Goal: Information Seeking & Learning: Learn about a topic

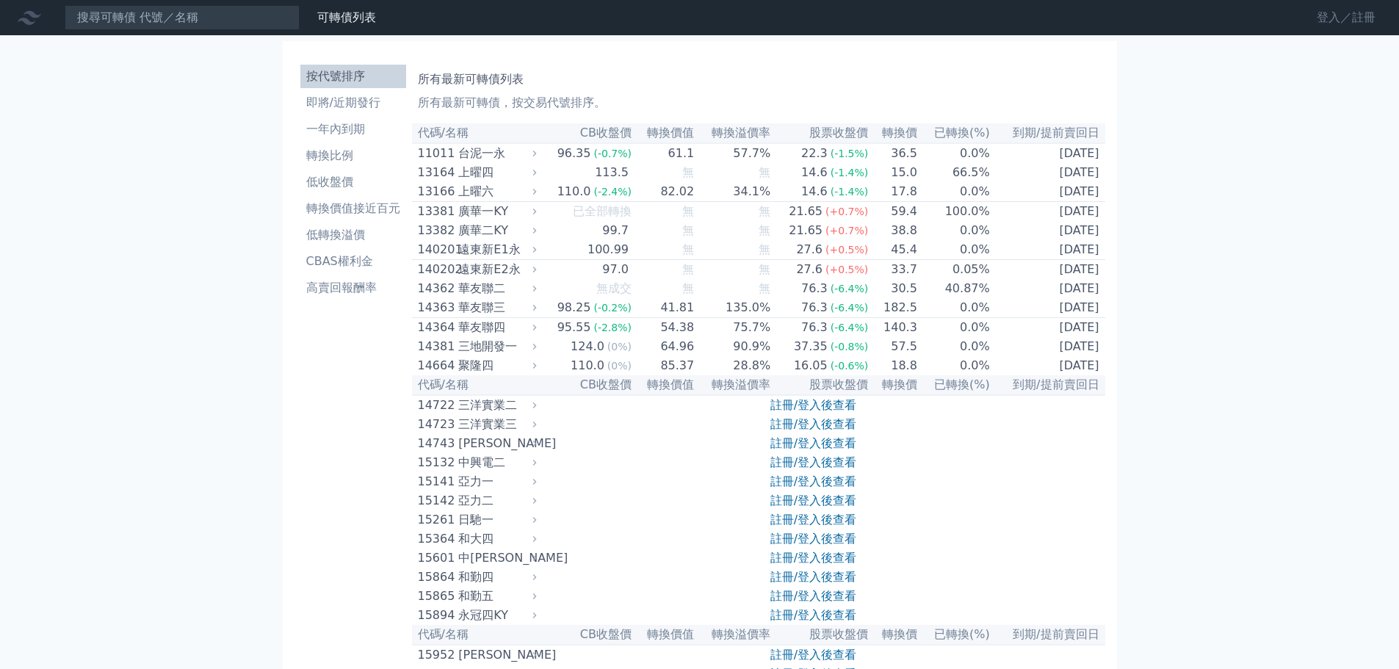
click at [1337, 23] on link "登入／註冊" at bounding box center [1346, 17] width 82 height 23
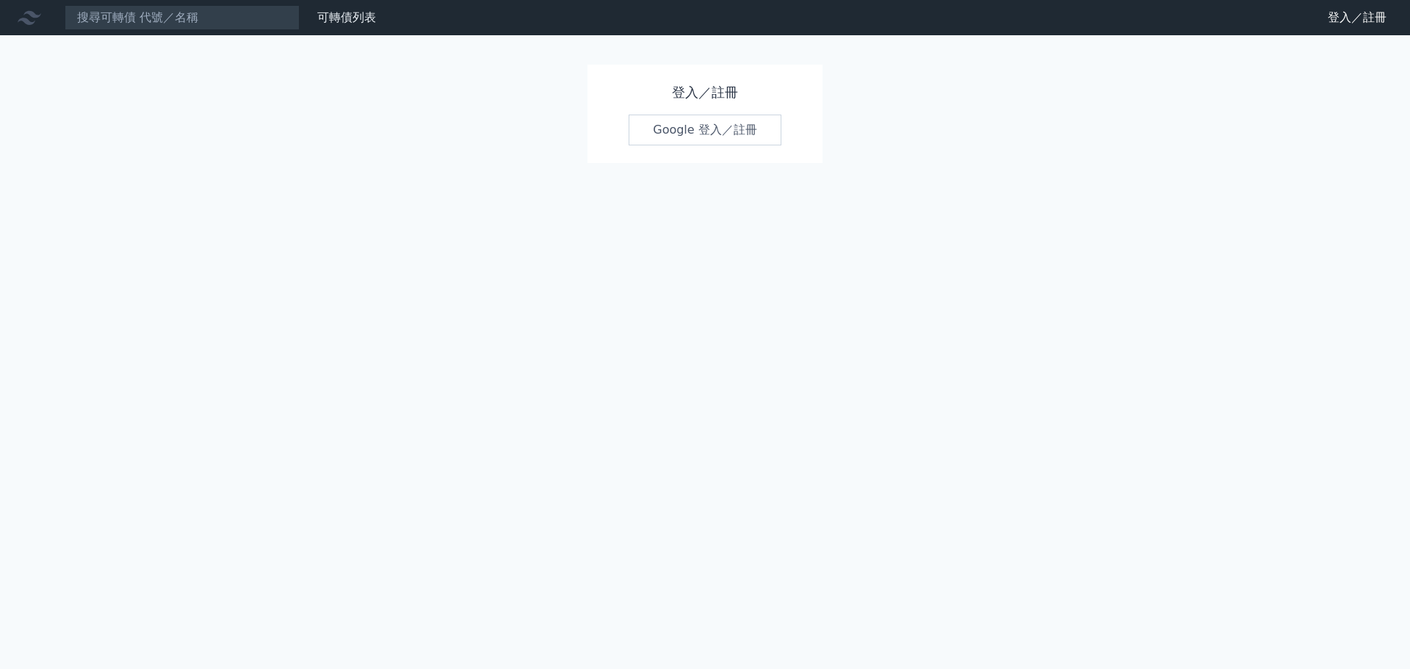
click at [734, 131] on link "Google 登入／註冊" at bounding box center [705, 130] width 153 height 31
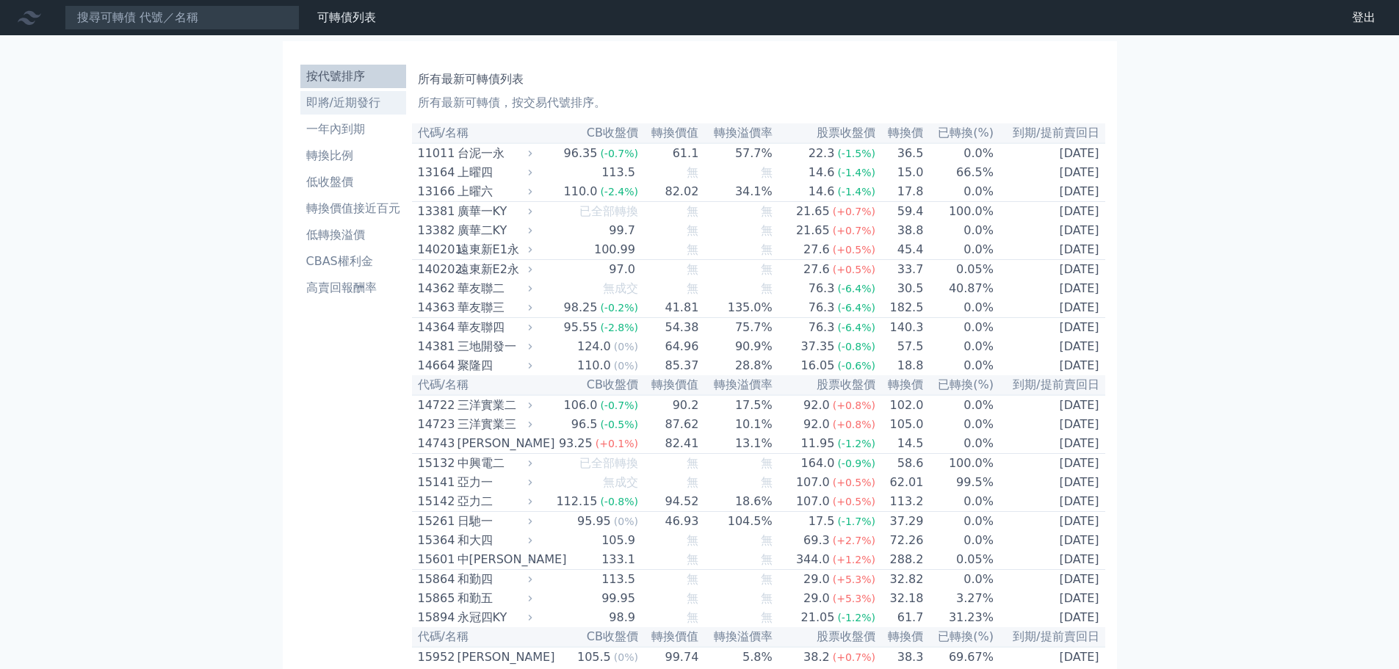
click at [347, 106] on li "即將/近期發行" at bounding box center [353, 103] width 106 height 18
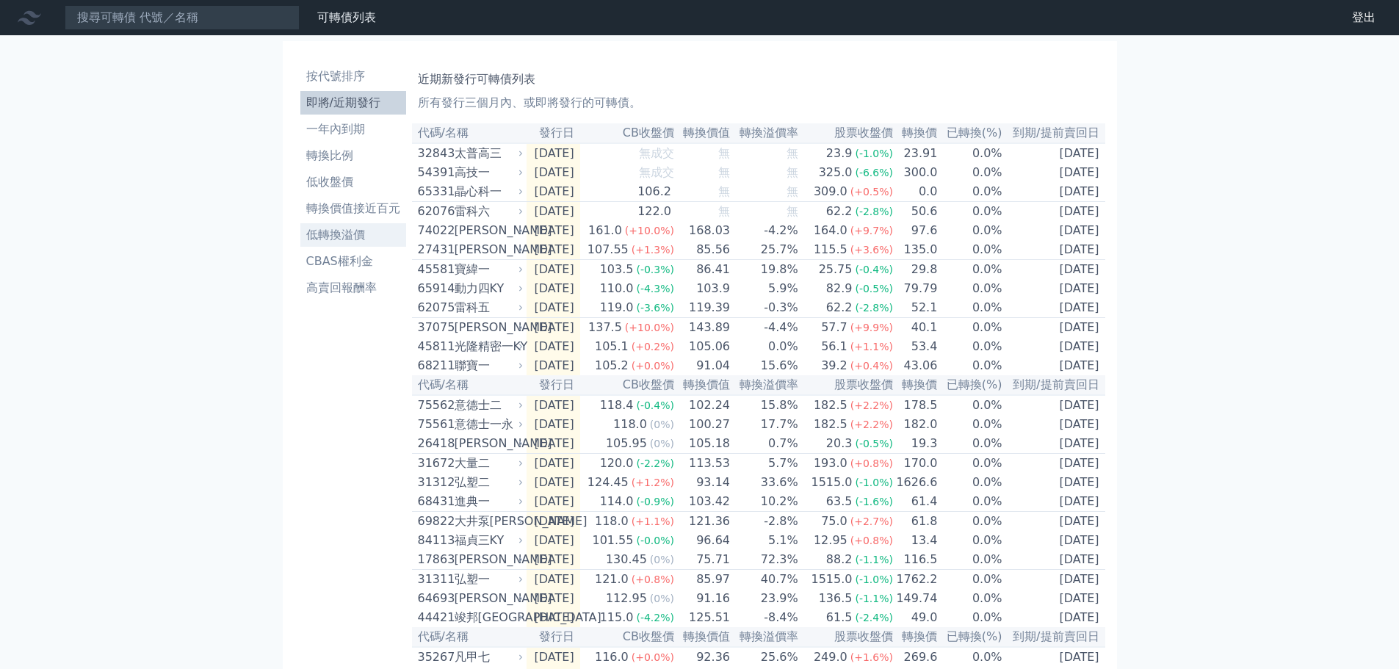
click at [344, 231] on li "低轉換溢價" at bounding box center [353, 235] width 106 height 18
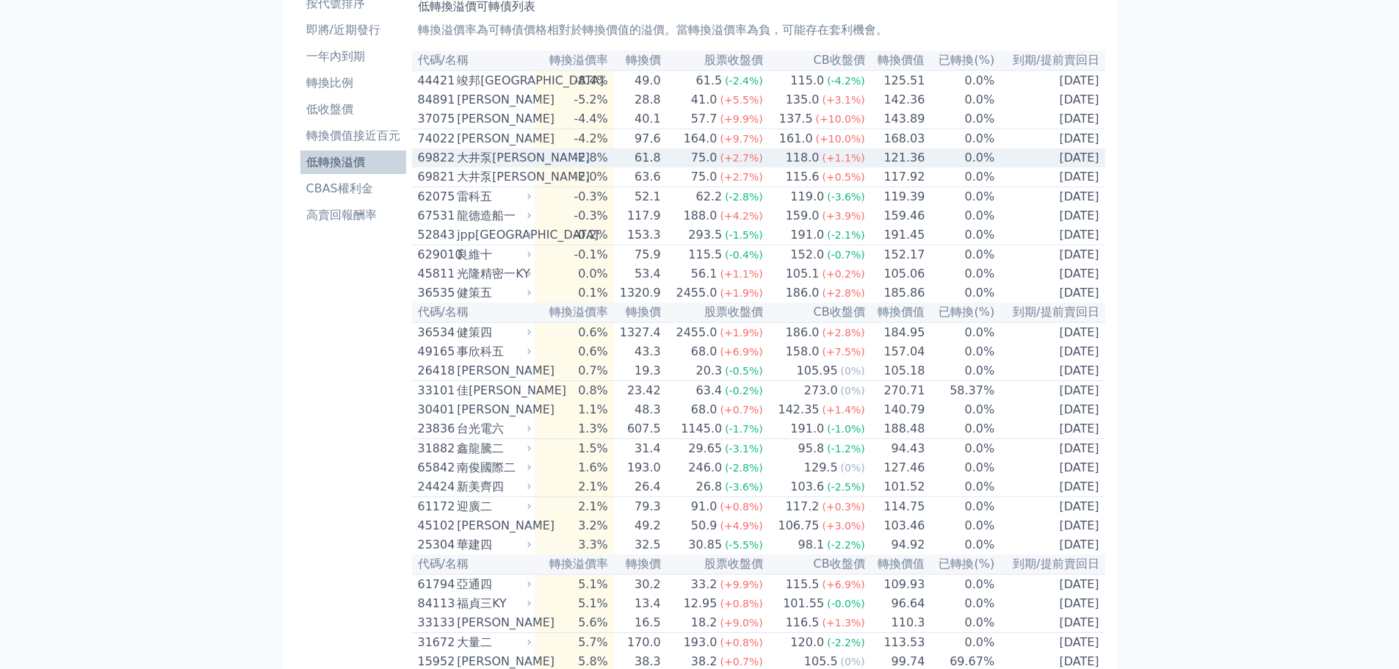
scroll to position [147, 0]
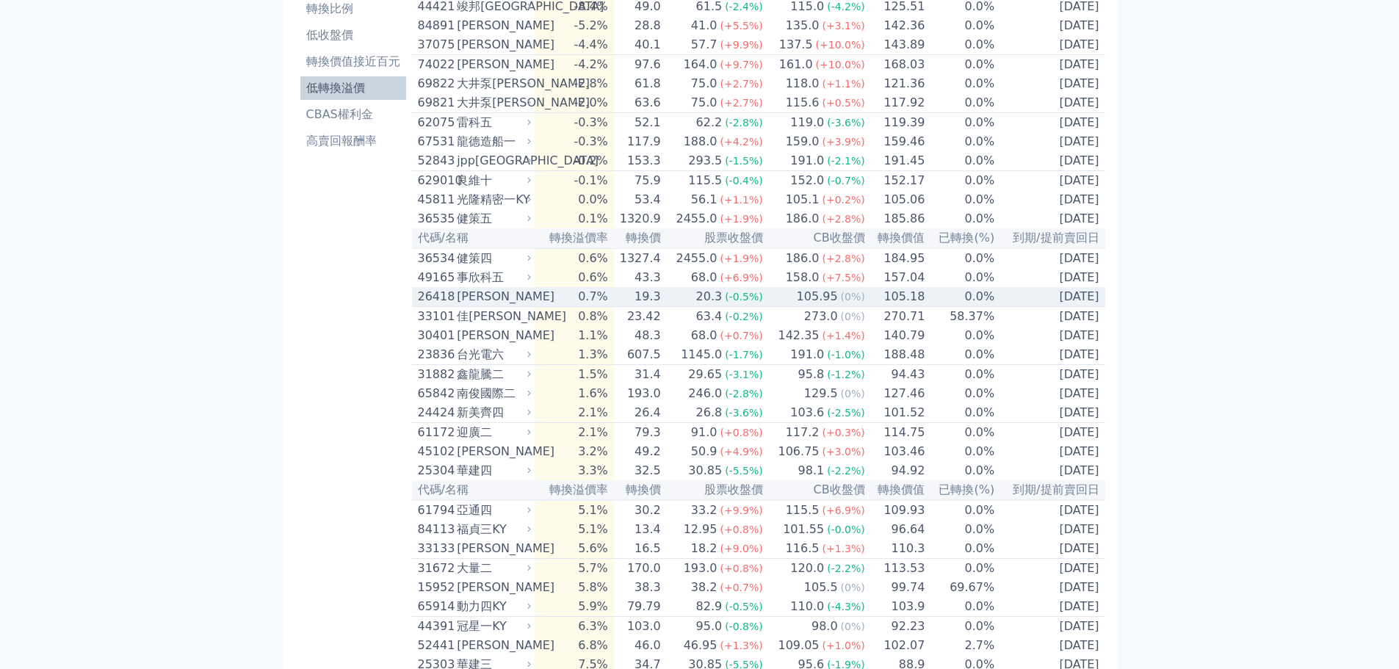
click at [712, 305] on div "20.3" at bounding box center [709, 297] width 32 height 18
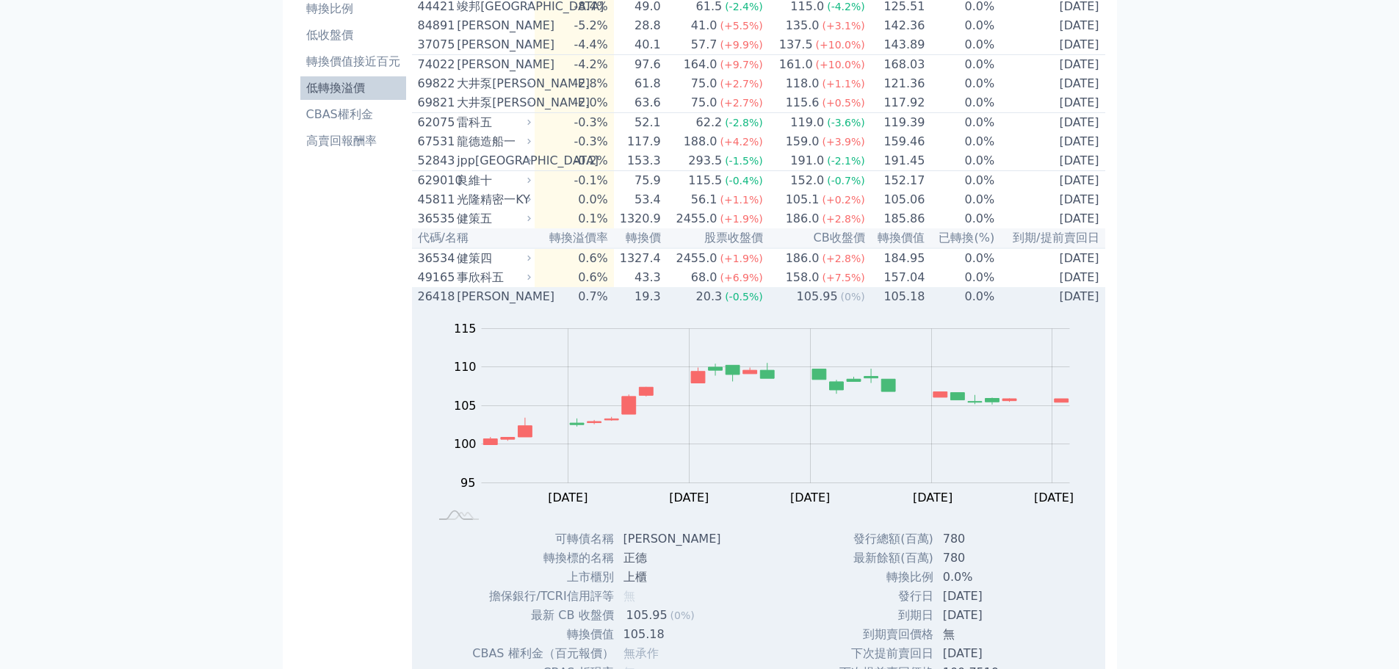
click at [712, 305] on div "20.3" at bounding box center [709, 297] width 32 height 18
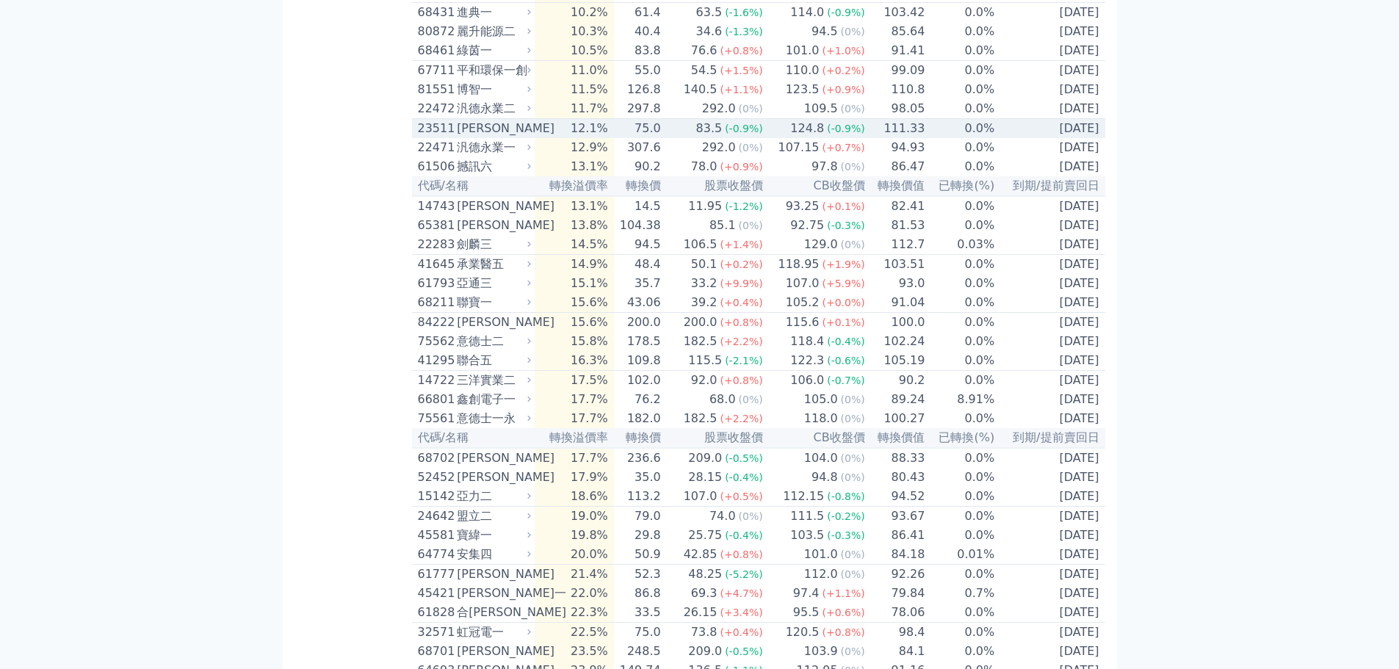
scroll to position [1028, 0]
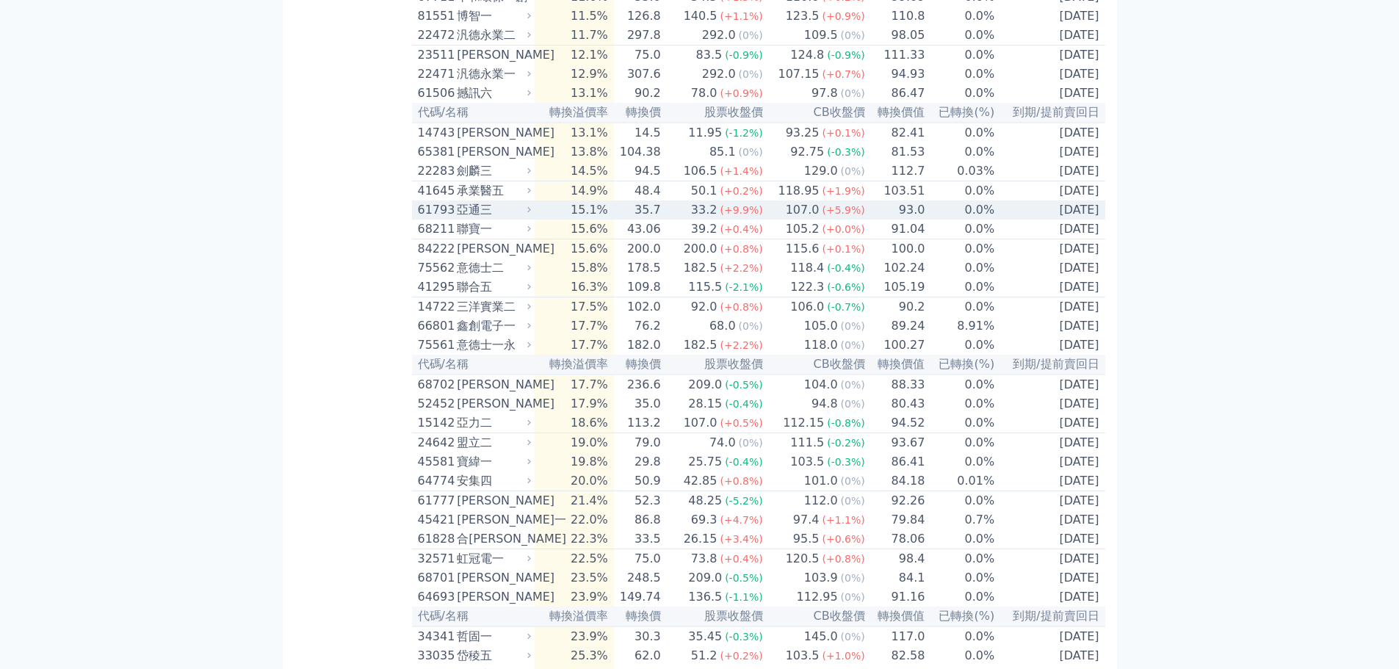
click at [776, 220] on td "107.0 (+5.9%)" at bounding box center [815, 209] width 102 height 19
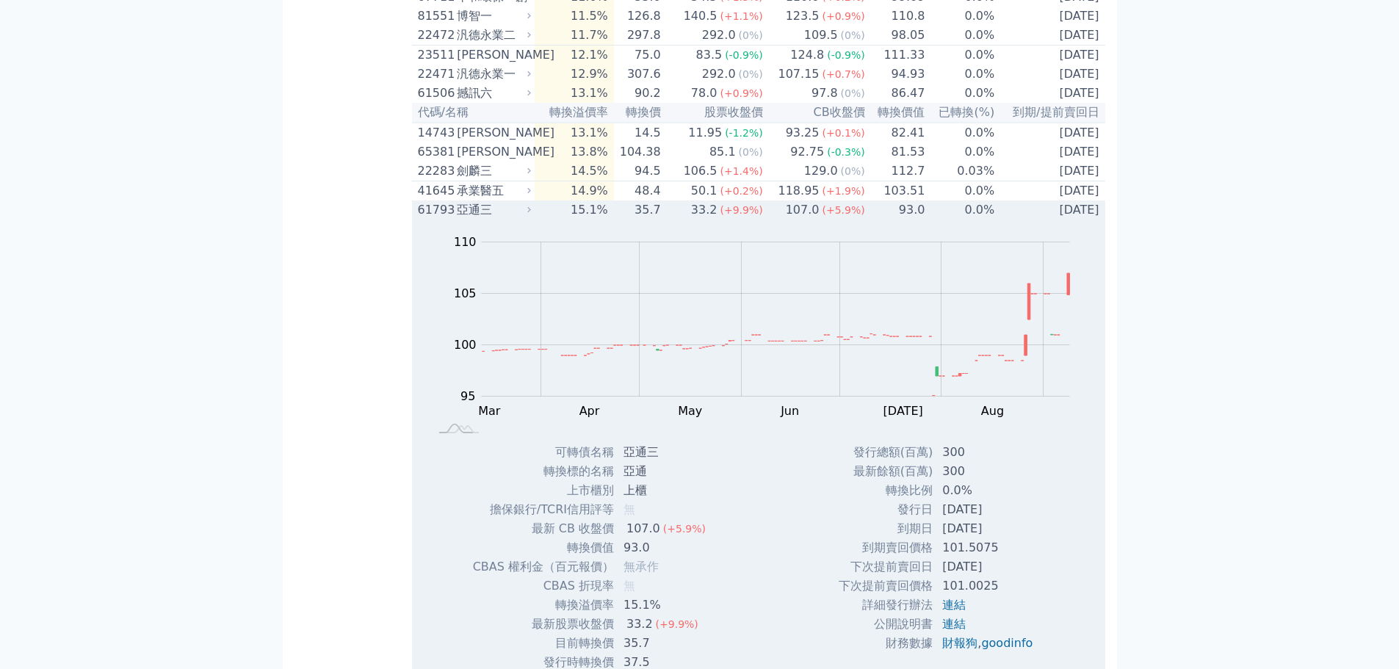
click at [776, 220] on td "107.0 (+5.9%)" at bounding box center [815, 209] width 102 height 19
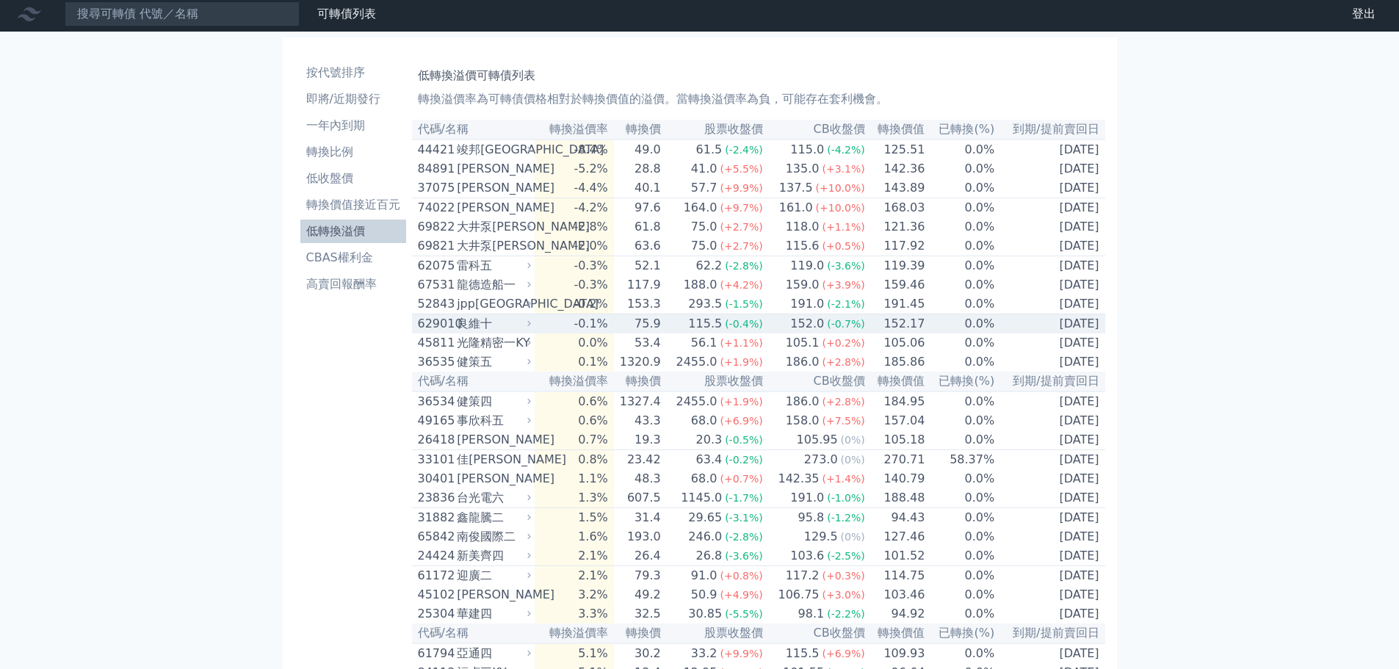
scroll to position [0, 0]
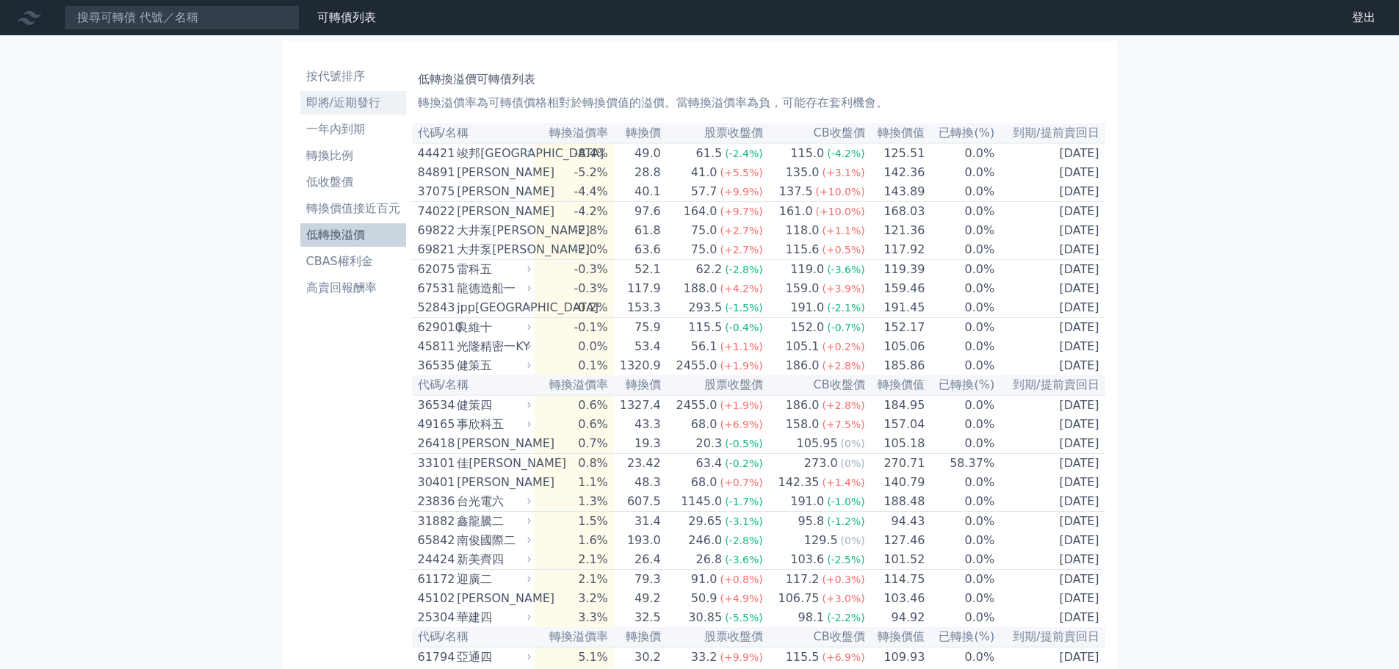
click at [358, 97] on li "即將/近期發行" at bounding box center [353, 103] width 106 height 18
